Goal: Task Accomplishment & Management: Complete application form

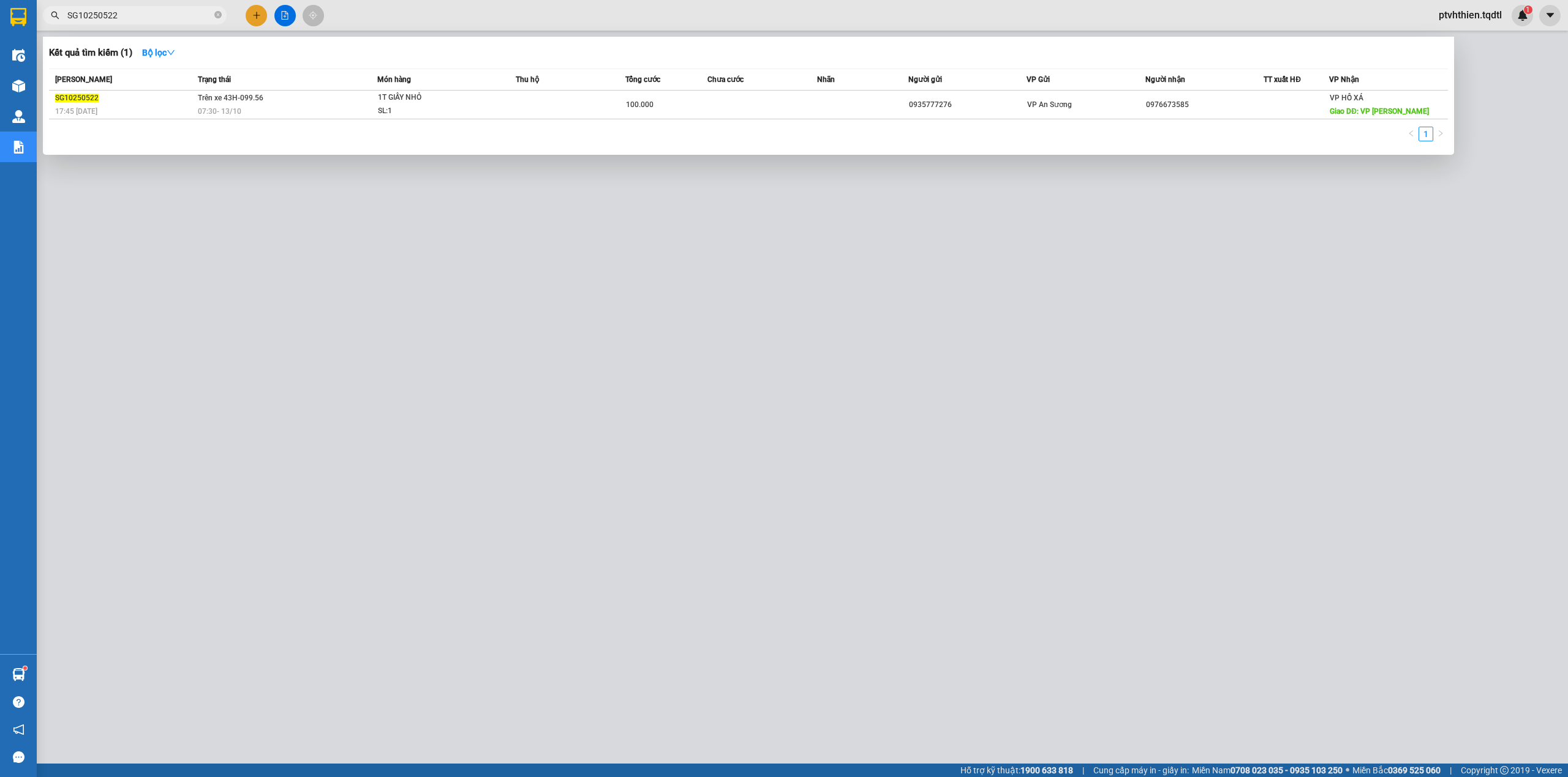
drag, startPoint x: 166, startPoint y: 12, endPoint x: 61, endPoint y: 22, distance: 105.5
click at [61, 22] on span "SG10250522" at bounding box center [135, 15] width 184 height 19
paste input "00"
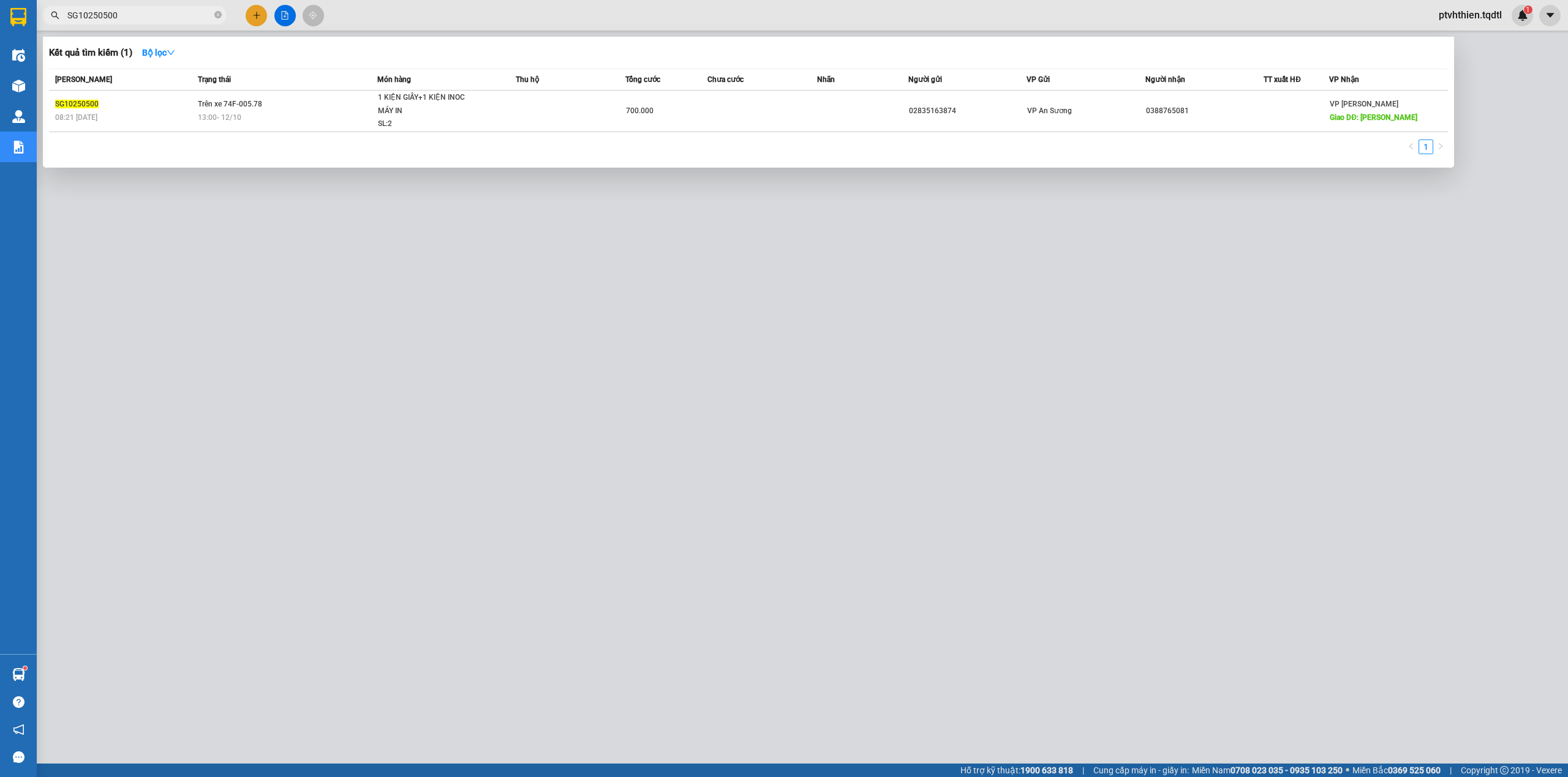
drag, startPoint x: 131, startPoint y: 10, endPoint x: 61, endPoint y: 16, distance: 70.3
click at [61, 16] on span "SG10250500" at bounding box center [135, 15] width 184 height 19
paste input "23"
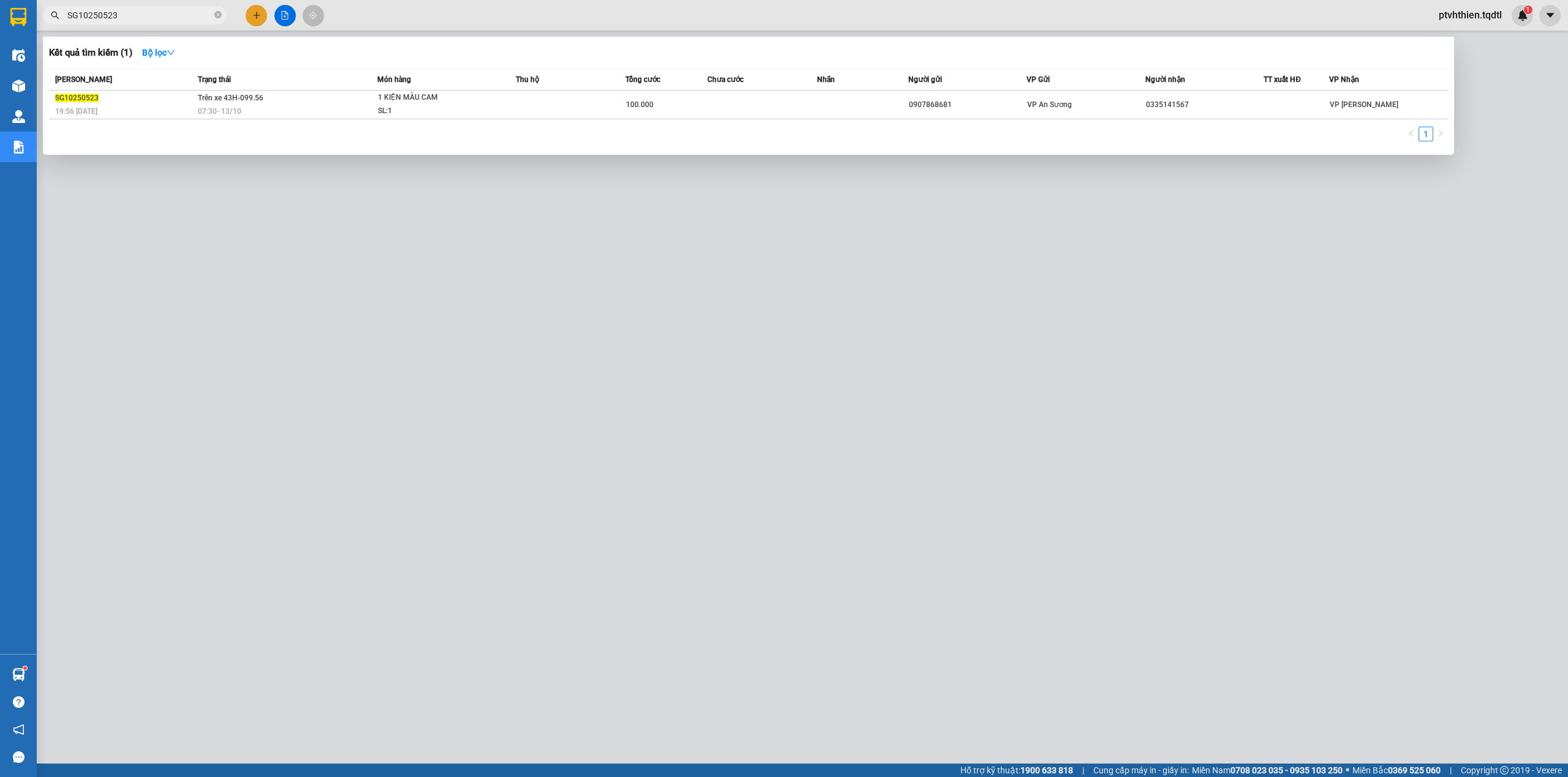
drag, startPoint x: 142, startPoint y: 8, endPoint x: 64, endPoint y: 22, distance: 79.2
click at [66, 22] on span "SG10250523" at bounding box center [135, 15] width 184 height 19
paste input "2"
drag, startPoint x: 175, startPoint y: 17, endPoint x: 61, endPoint y: 17, distance: 114.0
click at [61, 17] on span "SG10250522" at bounding box center [135, 15] width 184 height 19
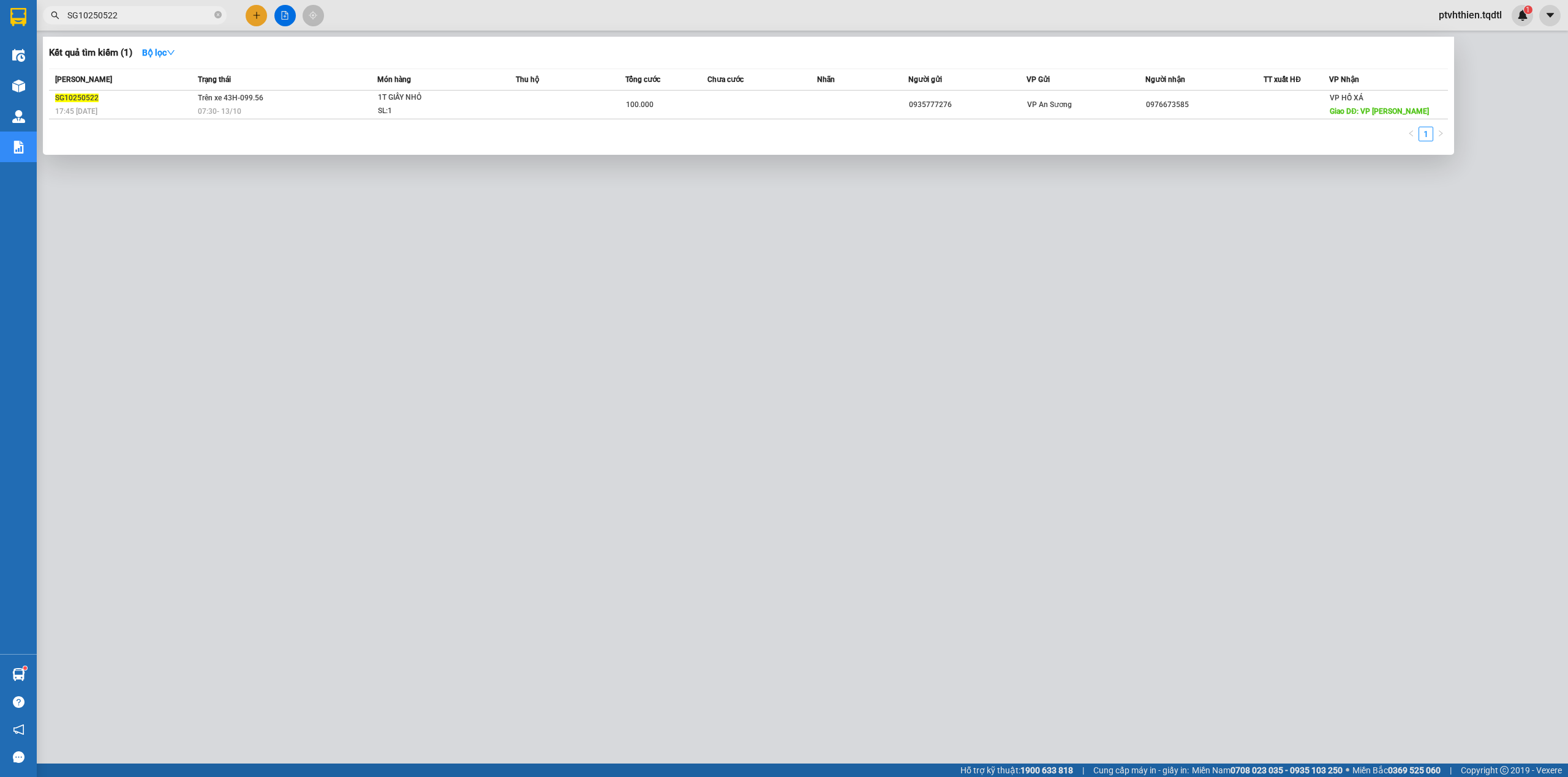
paste input "14"
drag, startPoint x: 129, startPoint y: 13, endPoint x: 55, endPoint y: 18, distance: 74.2
click at [55, 18] on div "SG10250514" at bounding box center [119, 15] width 239 height 19
paste input "22"
drag, startPoint x: 181, startPoint y: 16, endPoint x: 44, endPoint y: 18, distance: 137.0
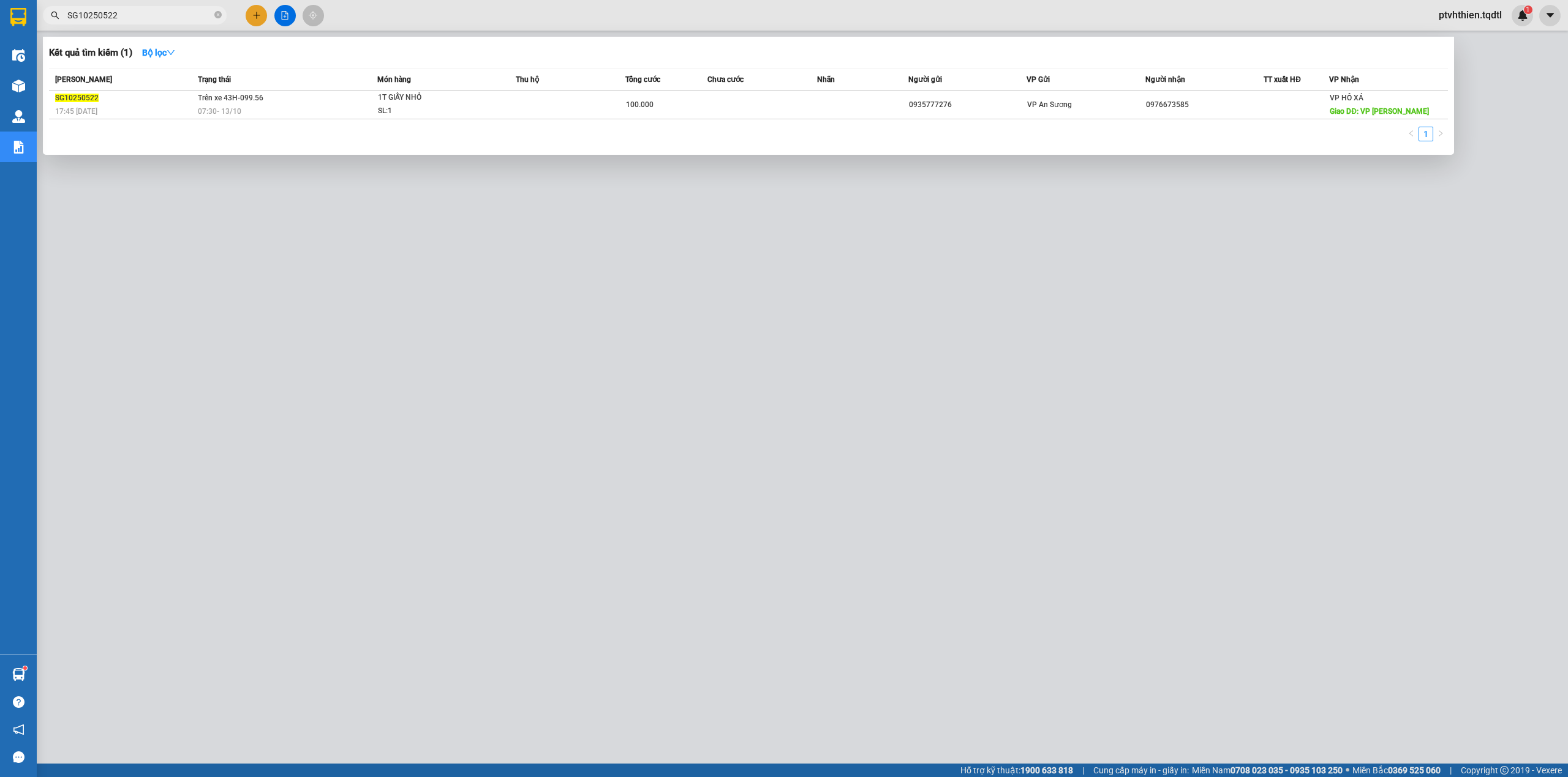
click at [44, 18] on span "SG10250522" at bounding box center [135, 15] width 184 height 19
paste input "3"
drag, startPoint x: 156, startPoint y: 20, endPoint x: 47, endPoint y: 20, distance: 109.0
click at [47, 20] on span "SG10250523" at bounding box center [135, 15] width 184 height 19
paste input "sg10250535"
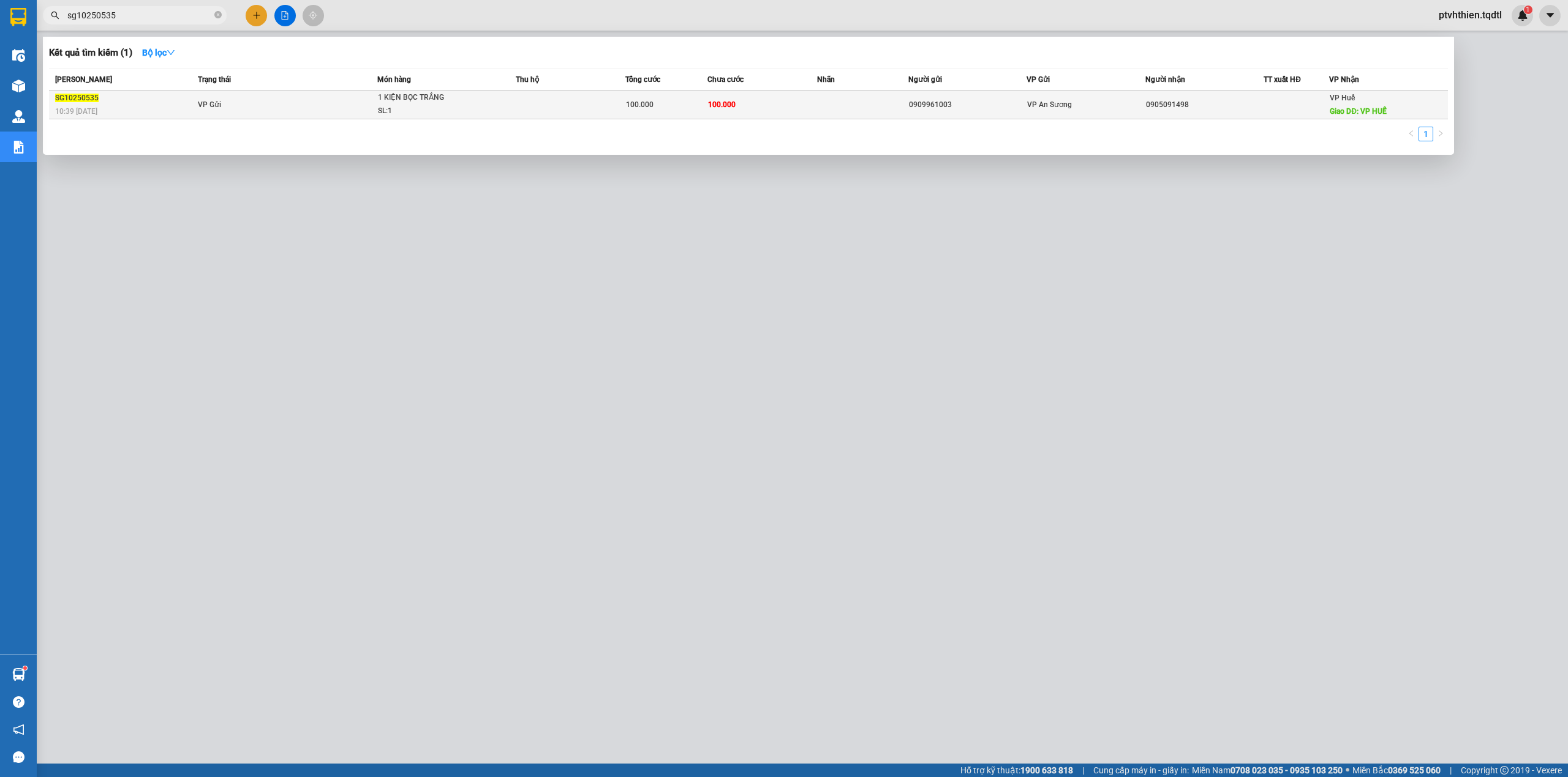
type input "sg10250535"
click at [227, 108] on td "VP Gửi" at bounding box center [286, 104] width 183 height 29
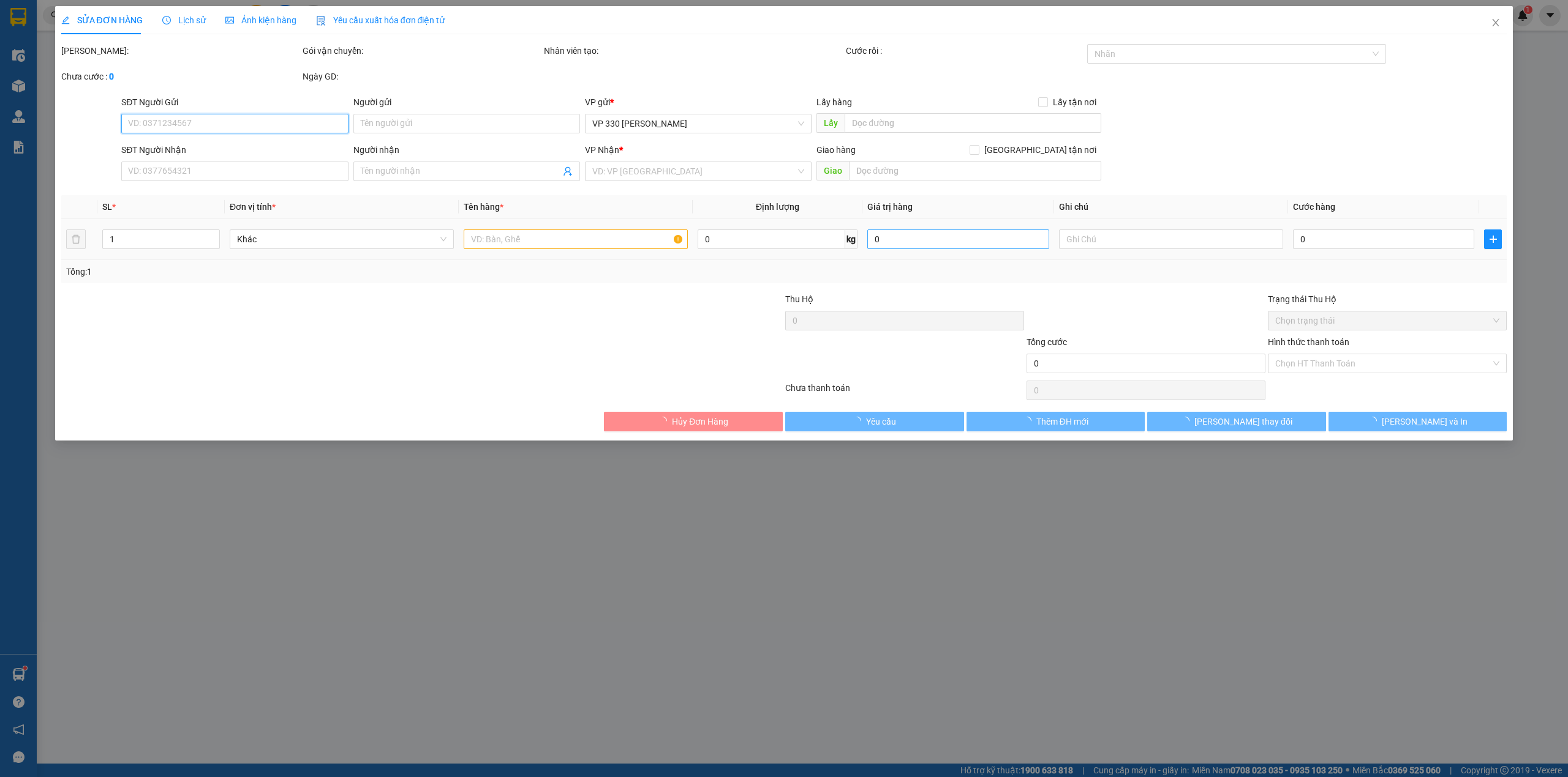
type input "0909961003"
type input "0905091498"
type input "VP HUẾ"
type input "100.000"
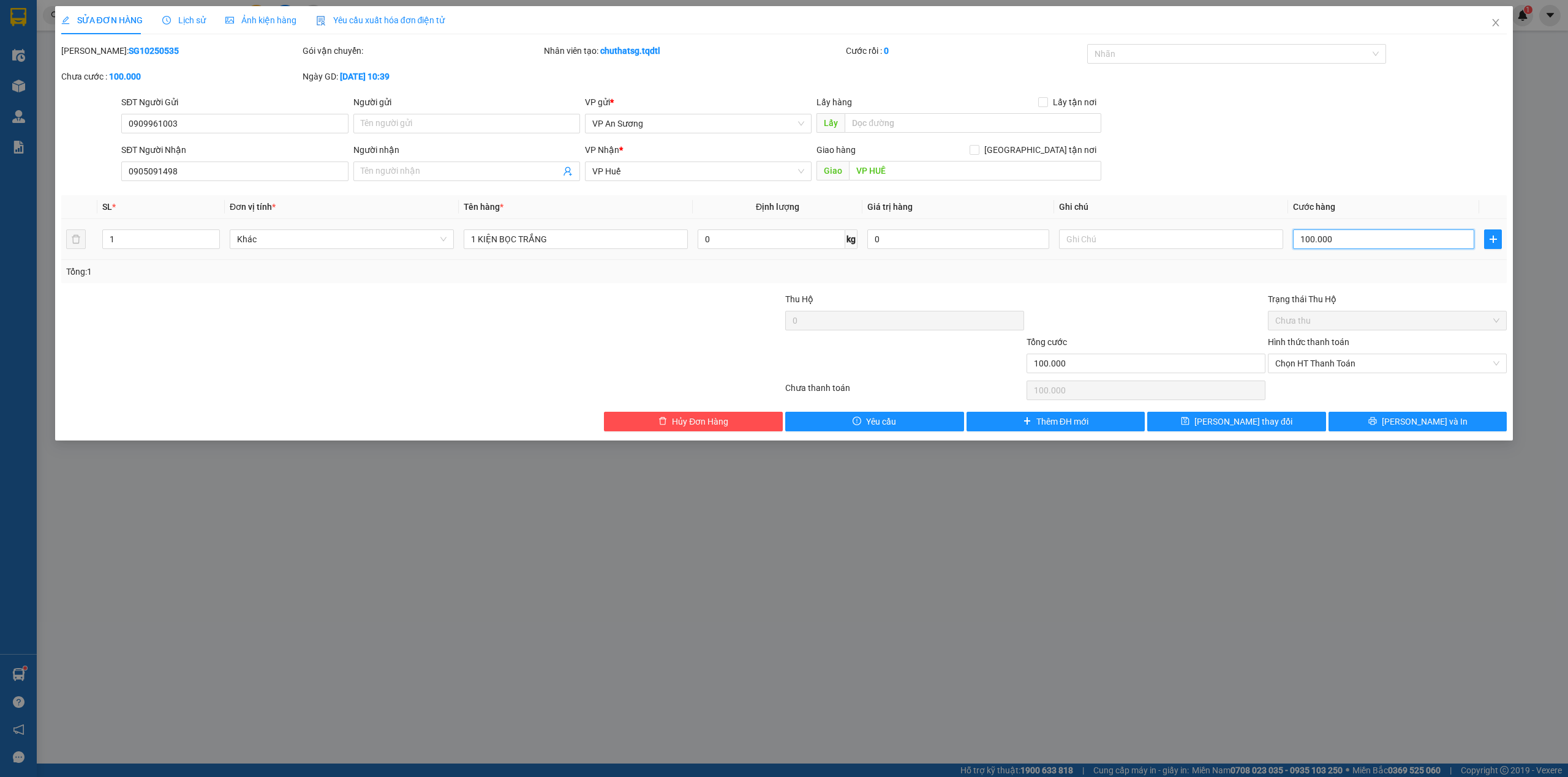
type input "1"
type input "15"
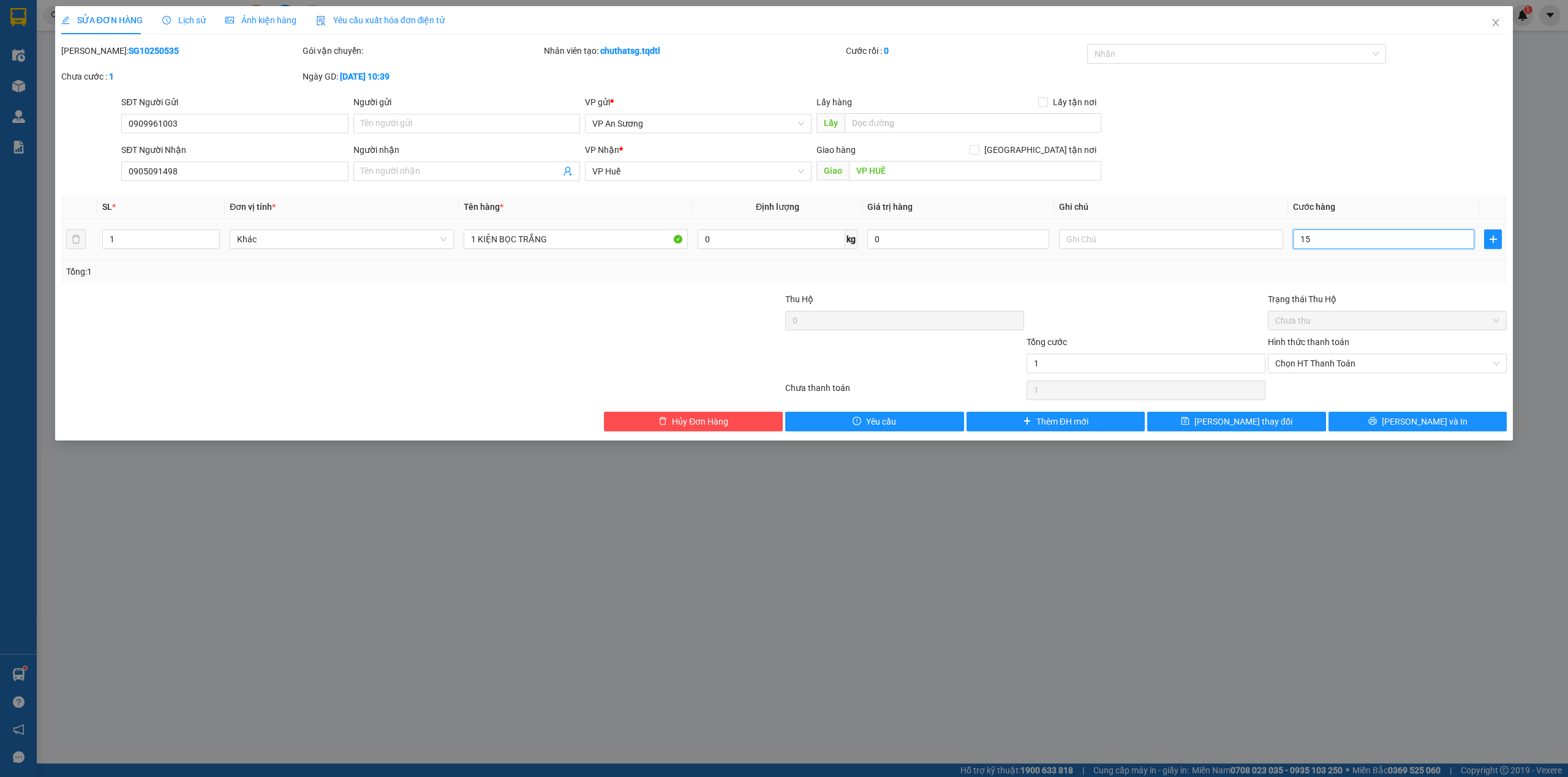
type input "15"
type input "150"
type input "1.500"
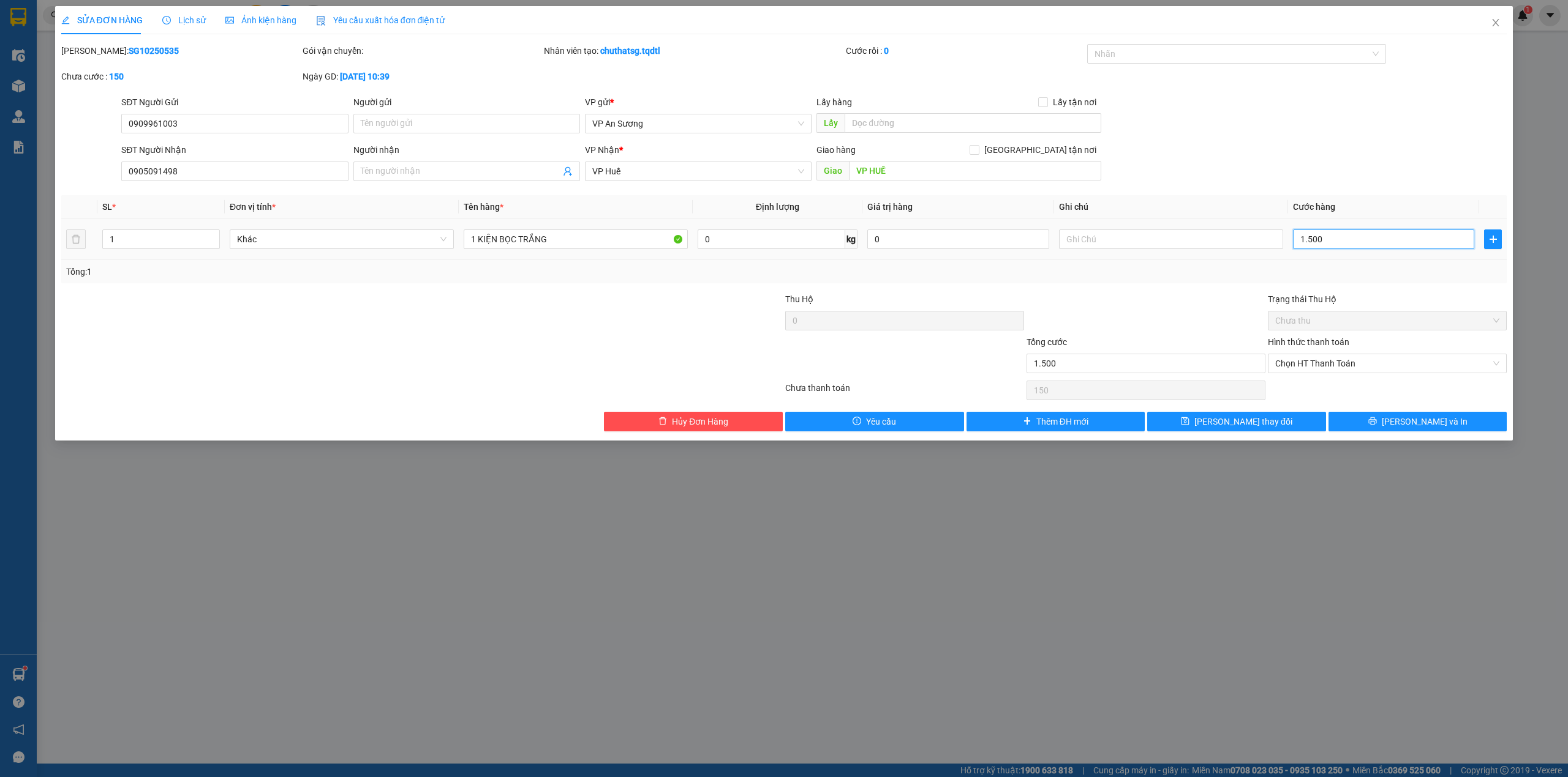
type input "1.500"
type input "15.000"
type input "150.000"
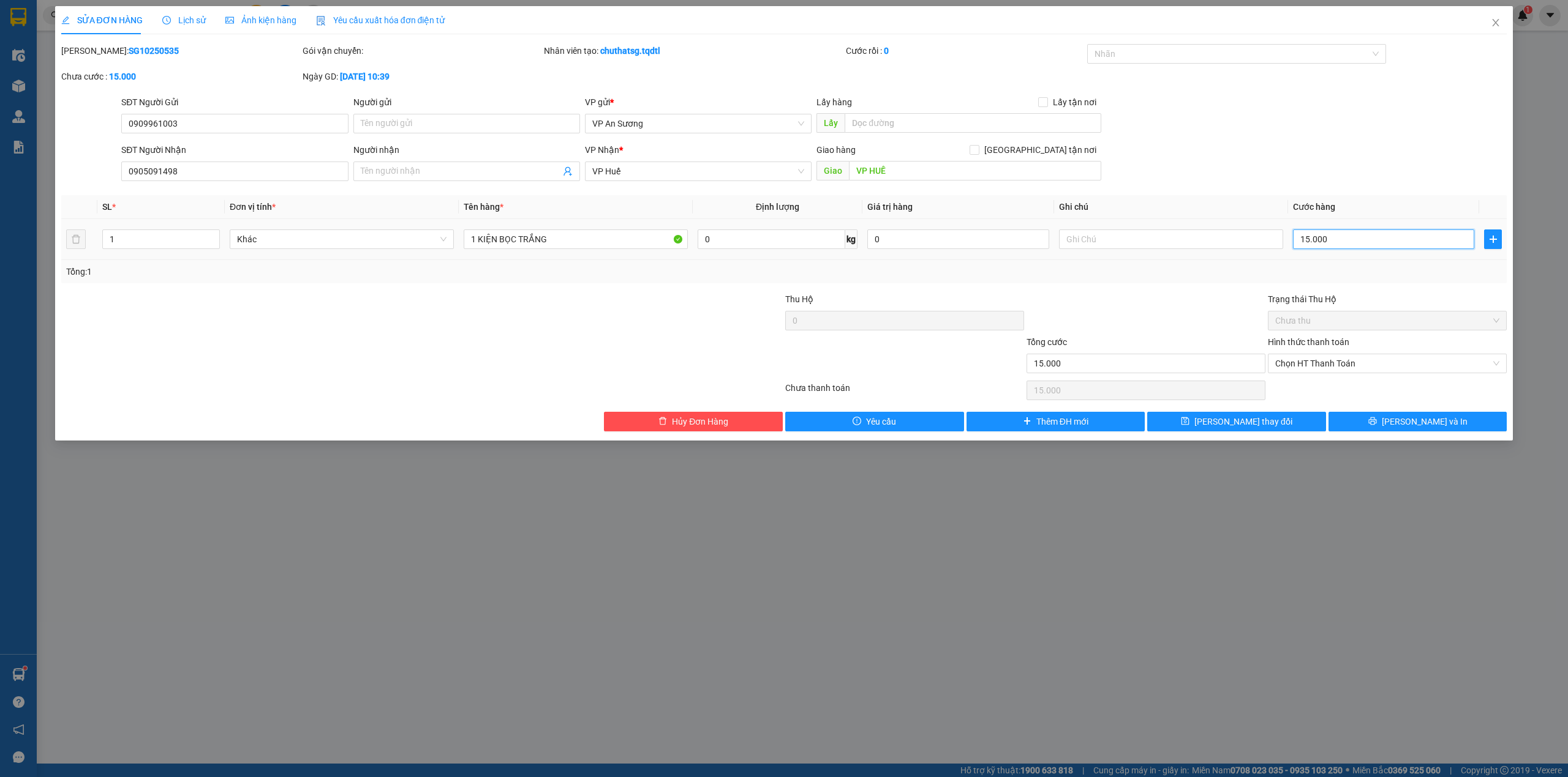
type input "150.000"
click at [1273, 426] on button "[PERSON_NAME] thay đổi" at bounding box center [1236, 422] width 179 height 20
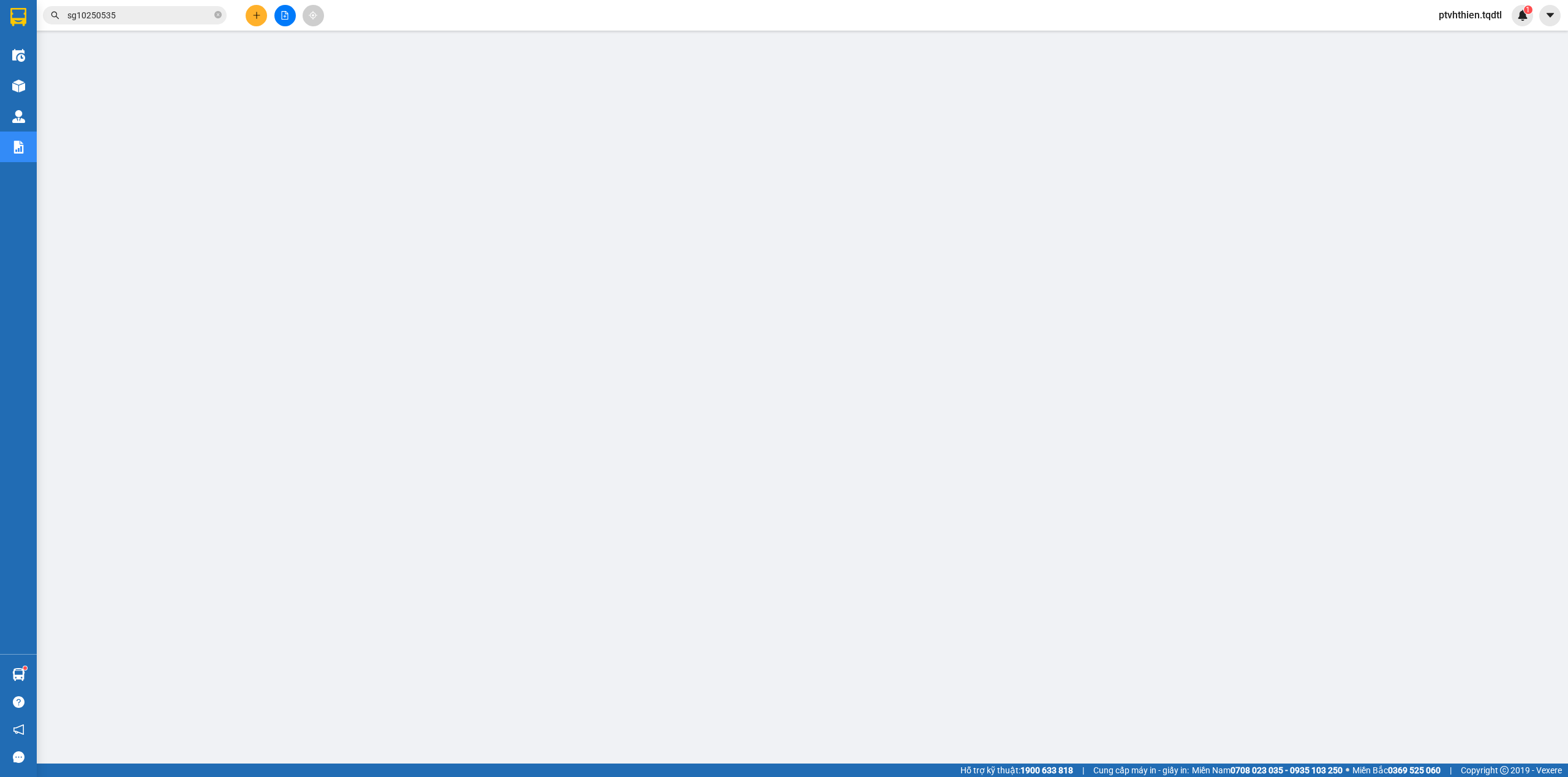
click at [184, 9] on input "sg10250535" at bounding box center [140, 15] width 144 height 14
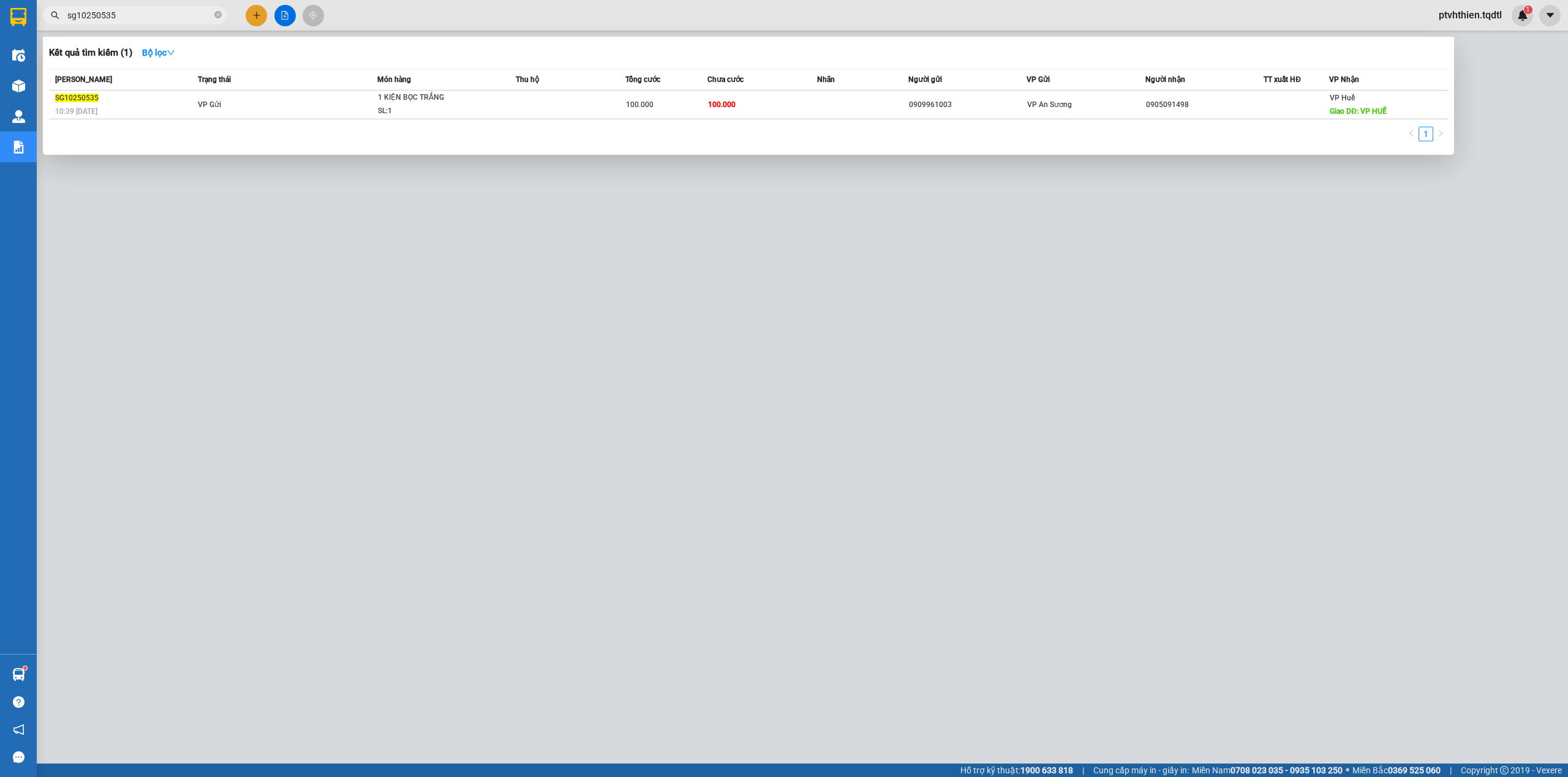
drag, startPoint x: 169, startPoint y: 11, endPoint x: 66, endPoint y: 12, distance: 103.0
click at [66, 16] on span "sg10250535" at bounding box center [135, 15] width 184 height 19
paste input "SG10250514"
type input "SG10250514"
